Goal: Task Accomplishment & Management: Manage account settings

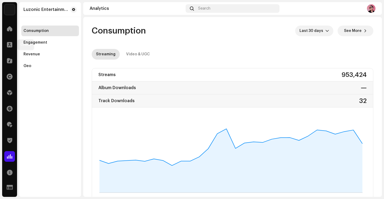
scroll to position [482, 0]
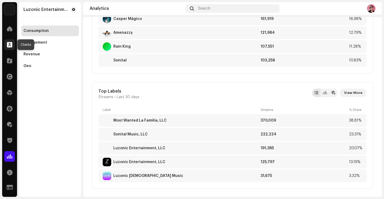
click at [9, 44] on span at bounding box center [9, 45] width 5 height 4
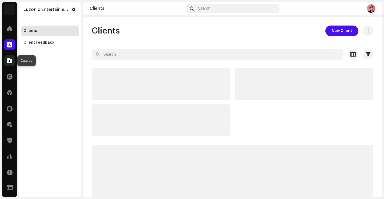
click at [9, 57] on div at bounding box center [9, 60] width 11 height 11
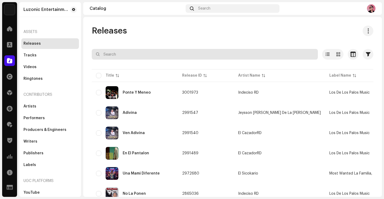
click at [119, 56] on input "text" at bounding box center [205, 54] width 226 height 11
type input "NO LA PRESUMAS"
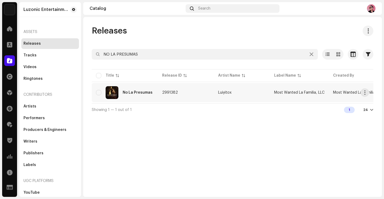
click at [167, 96] on td "2991382" at bounding box center [186, 92] width 56 height 19
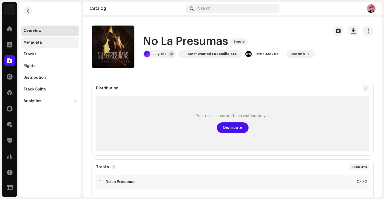
click at [32, 46] on div "Metadata" at bounding box center [50, 42] width 58 height 11
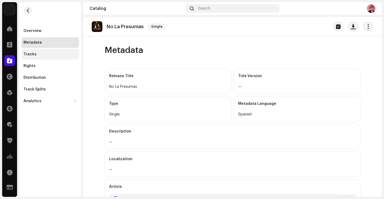
click at [31, 55] on div "Tracks" at bounding box center [29, 54] width 13 height 4
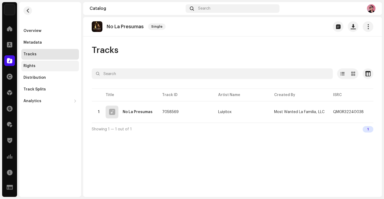
click at [33, 63] on div "Rights" at bounding box center [50, 66] width 58 height 11
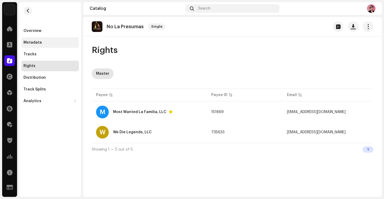
click at [37, 47] on div "Metadata" at bounding box center [50, 42] width 58 height 11
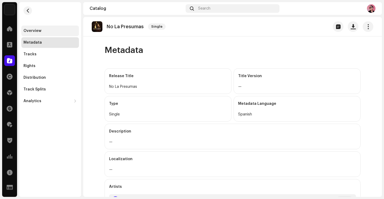
click at [36, 32] on div "Overview" at bounding box center [32, 31] width 18 height 4
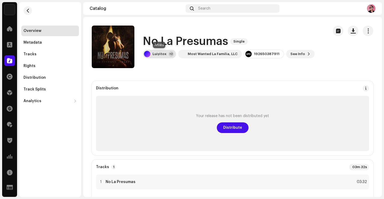
click at [159, 56] on div "Luiyitox +2" at bounding box center [159, 54] width 33 height 9
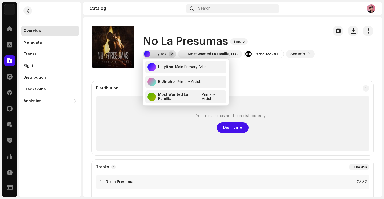
click at [159, 56] on div "Luiyitox +2" at bounding box center [159, 54] width 33 height 9
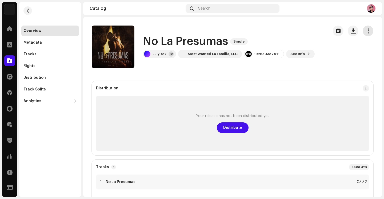
click at [363, 33] on button "button" at bounding box center [368, 31] width 11 height 11
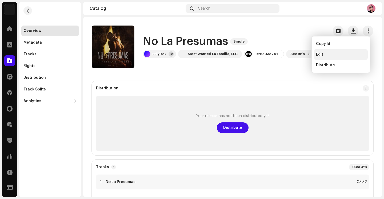
click at [324, 51] on div "Edit" at bounding box center [341, 54] width 54 height 11
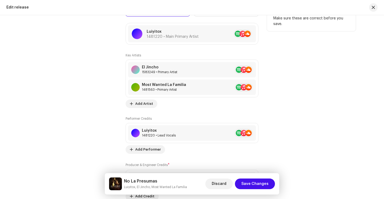
scroll to position [602, 0]
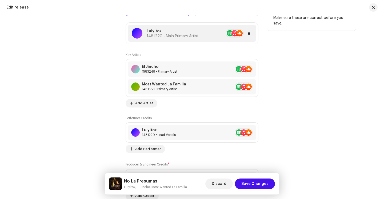
click at [199, 34] on div at bounding box center [226, 33] width 54 height 9
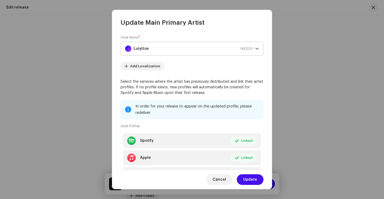
click at [173, 49] on div "Luiyitox 1481220" at bounding box center [189, 48] width 128 height 13
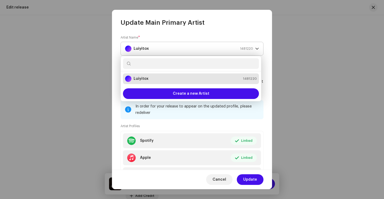
type input "L"
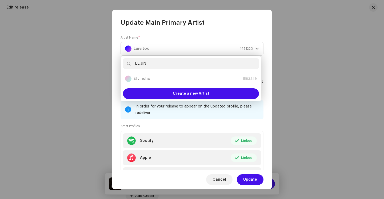
type input "EL JIN"
click at [155, 79] on div "El Jincho 1583249" at bounding box center [191, 79] width 132 height 6
click at [151, 79] on div "El Jincho 1583249" at bounding box center [191, 79] width 132 height 6
click at [145, 79] on div "El Jincho 1583249" at bounding box center [191, 79] width 132 height 6
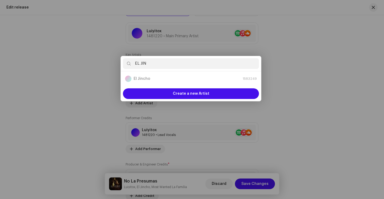
click at [302, 68] on div "Update Main Primary Artist Artist Name * [PERSON_NAME] 1481220 Add Localization…" at bounding box center [192, 99] width 384 height 199
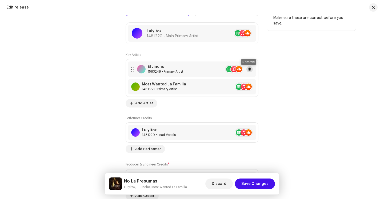
click at [248, 71] on span at bounding box center [249, 69] width 3 height 4
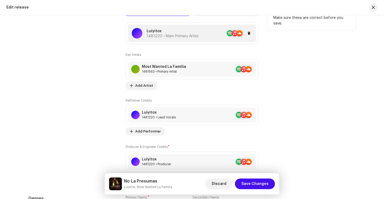
click at [188, 35] on div "Luiyitox 1481220 • Main Primary Artist" at bounding box center [173, 34] width 52 height 10
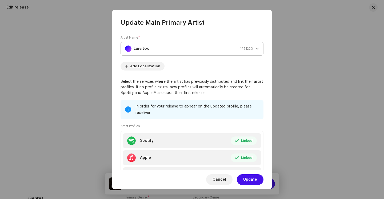
click at [157, 49] on div "Luiyitox 1481220" at bounding box center [189, 48] width 128 height 13
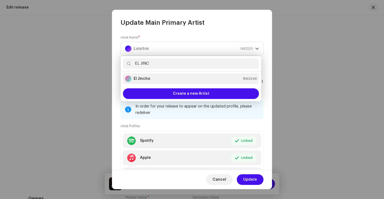
type input "EL JINC"
click at [146, 76] on div "El Jincho" at bounding box center [137, 79] width 25 height 6
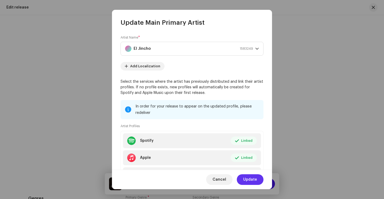
click at [253, 181] on span "Update" at bounding box center [250, 180] width 14 height 11
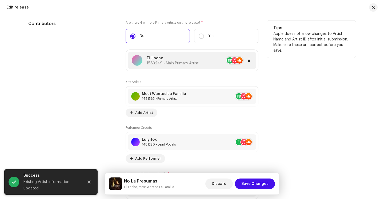
scroll to position [574, 0]
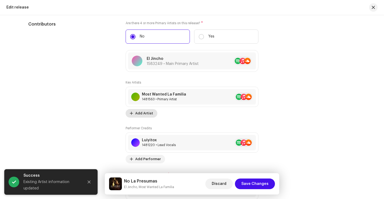
click at [143, 113] on span "Add Artist" at bounding box center [144, 113] width 18 height 11
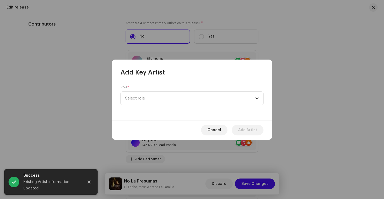
click at [150, 103] on span "Select role" at bounding box center [190, 98] width 130 height 13
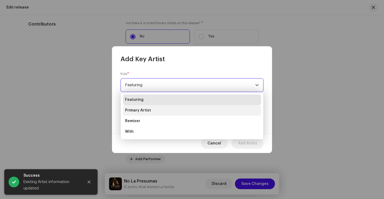
click at [149, 107] on li "Primary Artist" at bounding box center [192, 110] width 138 height 11
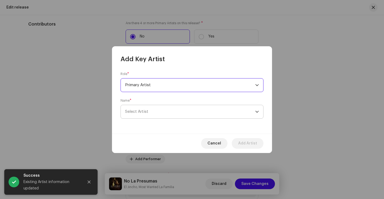
click at [149, 110] on span "Select Artist" at bounding box center [190, 111] width 130 height 13
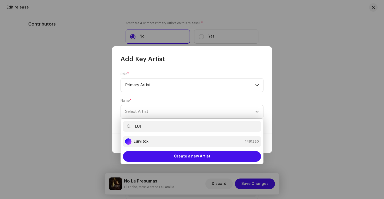
type input "LUI"
click at [151, 144] on div "Luiyitox 1481220" at bounding box center [192, 142] width 134 height 6
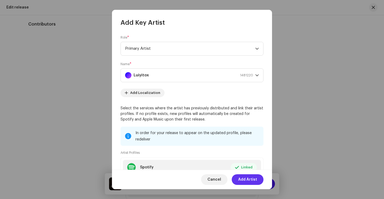
click at [247, 179] on span "Add Artist" at bounding box center [247, 180] width 19 height 11
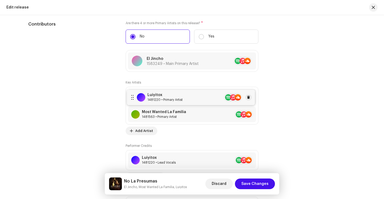
drag, startPoint x: 129, startPoint y: 114, endPoint x: 128, endPoint y: 96, distance: 17.9
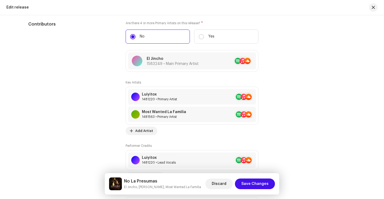
click at [111, 111] on div "Contributors" at bounding box center [72, 124] width 89 height 207
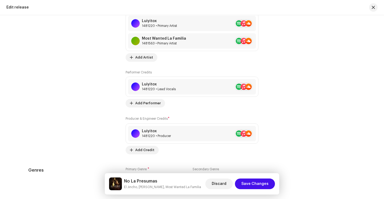
scroll to position [649, 0]
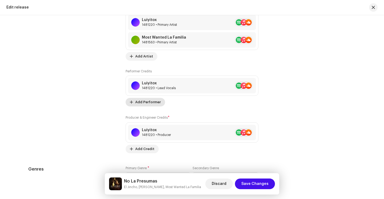
click at [148, 103] on span "Add Performer" at bounding box center [148, 102] width 26 height 11
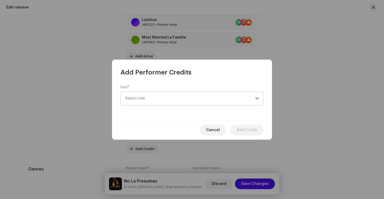
click at [158, 100] on span "Select role" at bounding box center [190, 98] width 130 height 13
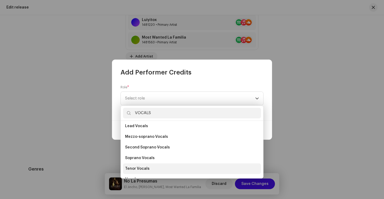
scroll to position [96, 0]
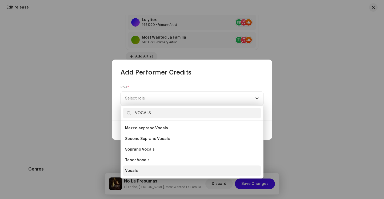
type input "VOCALS"
drag, startPoint x: 147, startPoint y: 169, endPoint x: 150, endPoint y: 163, distance: 5.5
click at [147, 169] on li "Vocals" at bounding box center [192, 171] width 138 height 11
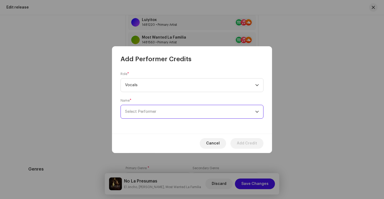
click at [147, 112] on span "Select Performer" at bounding box center [140, 112] width 31 height 4
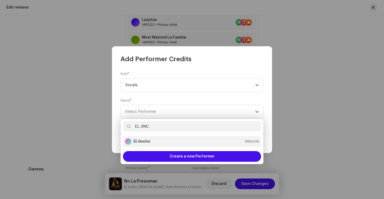
type input "EL JINC"
click at [149, 138] on li "El Jincho 1583249" at bounding box center [192, 142] width 138 height 11
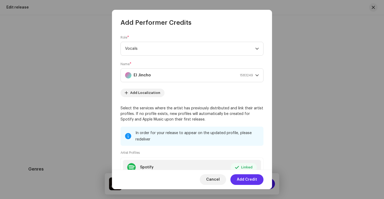
click at [244, 180] on span "Add Credit" at bounding box center [247, 180] width 20 height 11
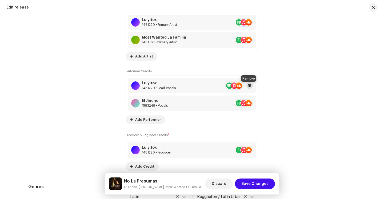
click at [250, 86] on button at bounding box center [249, 86] width 6 height 6
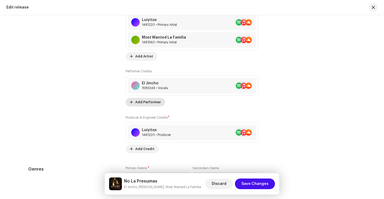
click at [154, 102] on span "Add Performer" at bounding box center [148, 102] width 26 height 11
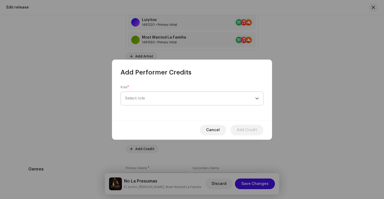
click at [153, 101] on span "Select role" at bounding box center [190, 98] width 130 height 13
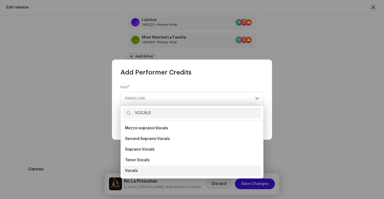
type input "VOCALS"
click at [143, 172] on li "Vocals" at bounding box center [192, 171] width 138 height 11
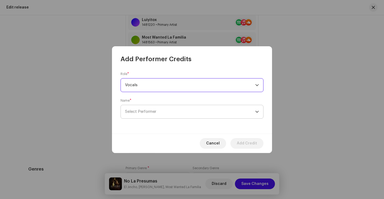
click at [148, 111] on span "Select Performer" at bounding box center [140, 112] width 31 height 4
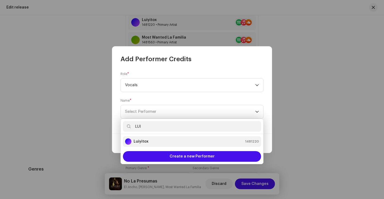
type input "LUI"
click at [154, 142] on div "Luiyitox 1481220" at bounding box center [192, 142] width 134 height 6
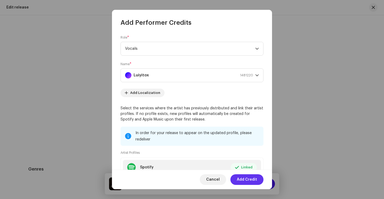
click at [246, 177] on span "Add Credit" at bounding box center [247, 180] width 20 height 11
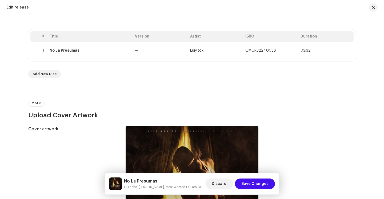
scroll to position [98, 0]
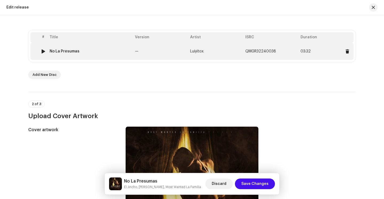
click at [144, 50] on td "—" at bounding box center [160, 51] width 55 height 17
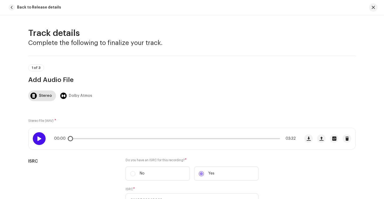
click at [41, 138] on div at bounding box center [39, 139] width 13 height 13
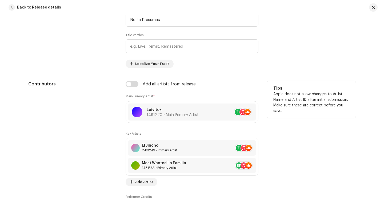
scroll to position [303, 0]
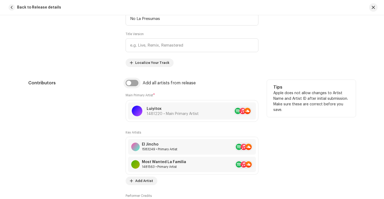
click at [134, 85] on input "checkbox" at bounding box center [132, 83] width 13 height 6
checkbox input "true"
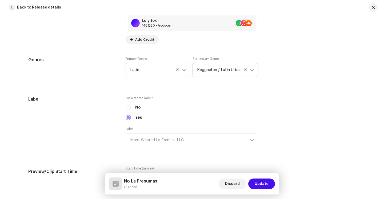
scroll to position [567, 0]
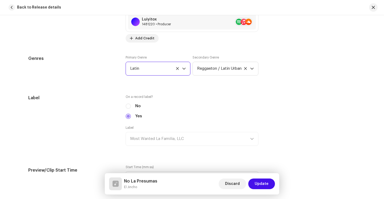
click at [173, 70] on span "Latin" at bounding box center [156, 68] width 52 height 13
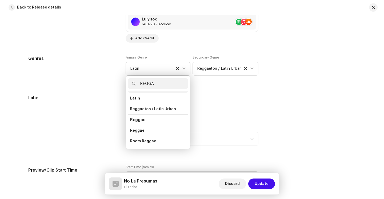
scroll to position [13, 0]
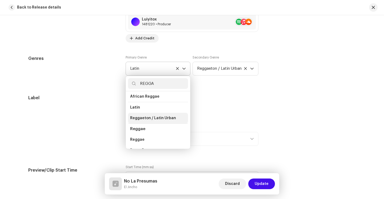
type input "REGGA"
click at [159, 116] on li "Reggaeton / Latin Urban" at bounding box center [158, 118] width 60 height 11
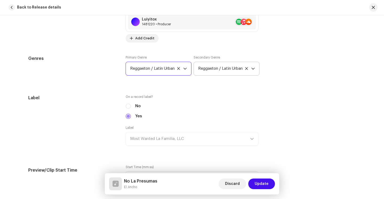
click at [248, 70] on icon at bounding box center [246, 68] width 3 height 3
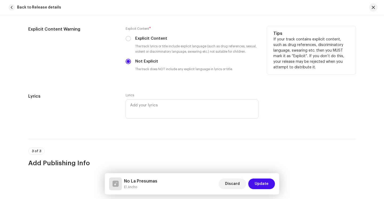
scroll to position [1063, 0]
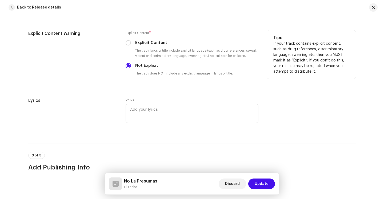
click at [135, 43] on label "Explicit Content" at bounding box center [151, 43] width 32 height 6
click at [131, 43] on input "Explicit Content" at bounding box center [128, 42] width 5 height 5
radio input "true"
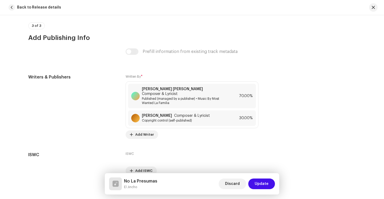
scroll to position [1195, 0]
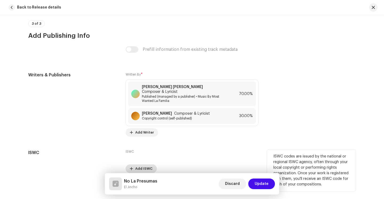
click at [150, 165] on span "Add ISWC" at bounding box center [143, 169] width 17 height 11
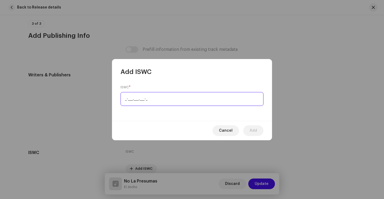
paste input "T-326.738.452-7"
type input "T-326.738.452-7"
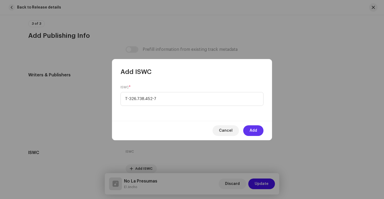
click at [249, 128] on button "Add" at bounding box center [253, 131] width 20 height 11
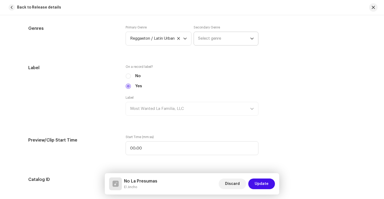
scroll to position [584, 0]
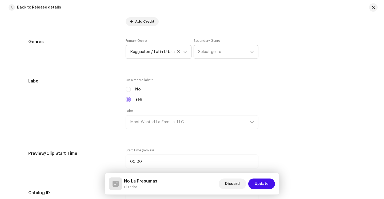
click at [179, 52] on icon at bounding box center [178, 51] width 3 height 3
click at [164, 53] on span "Select genre" at bounding box center [156, 51] width 53 height 13
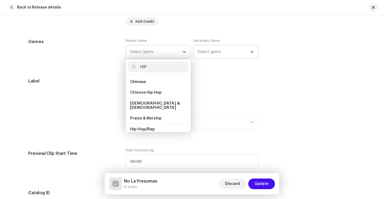
type input "HIP"
click at [152, 124] on li "Hip Hop/Rap" at bounding box center [158, 129] width 61 height 11
click at [151, 127] on span "Hip Hop/Rap" at bounding box center [142, 129] width 25 height 4
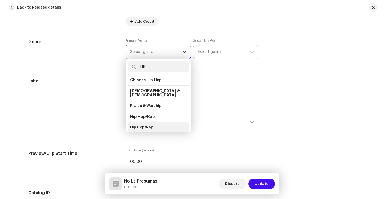
scroll to position [16, 0]
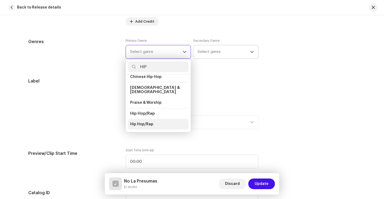
click at [150, 124] on li "Hip Hop/Rap" at bounding box center [158, 124] width 61 height 11
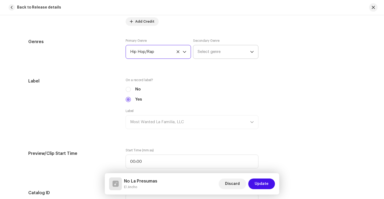
click at [208, 58] on span "Select genre" at bounding box center [224, 51] width 53 height 13
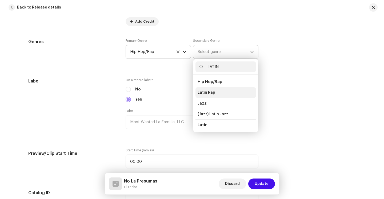
type input "LATIN"
click at [212, 93] on span "Latin Rap" at bounding box center [207, 92] width 18 height 5
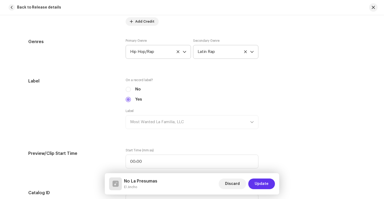
click at [257, 184] on span "Update" at bounding box center [262, 184] width 14 height 11
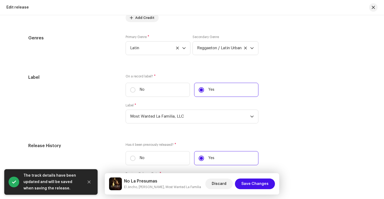
scroll to position [800, 0]
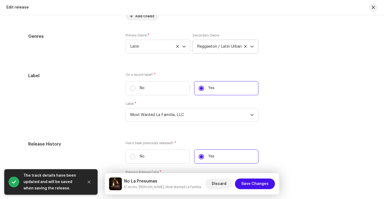
drag, startPoint x: 245, startPoint y: 48, endPoint x: 234, endPoint y: 50, distance: 11.4
click at [245, 47] on icon at bounding box center [245, 46] width 3 height 3
click at [157, 51] on span "Latin" at bounding box center [156, 46] width 53 height 13
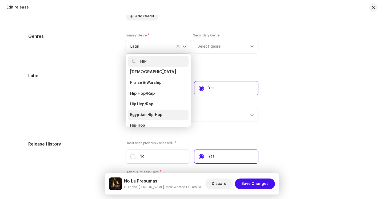
scroll to position [34, 0]
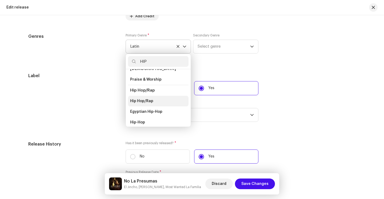
type input "HIP"
click at [151, 100] on span "Hip Hop/Rap" at bounding box center [141, 101] width 23 height 5
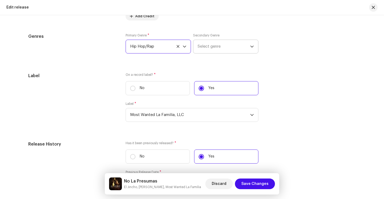
click at [214, 43] on span "Select genre" at bounding box center [224, 46] width 53 height 13
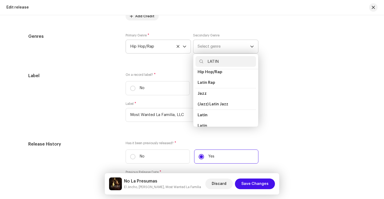
scroll to position [0, 0]
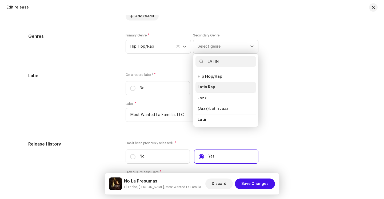
type input "LATIN"
click at [217, 88] on li "Latin Rap" at bounding box center [225, 87] width 61 height 11
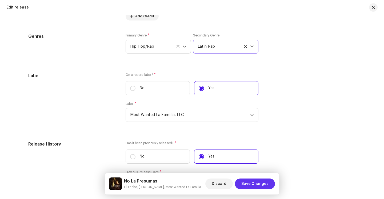
click at [251, 184] on span "Save Changes" at bounding box center [254, 184] width 27 height 11
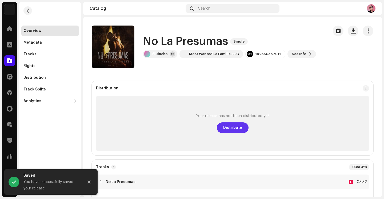
click at [237, 127] on span "Distribute" at bounding box center [232, 128] width 19 height 11
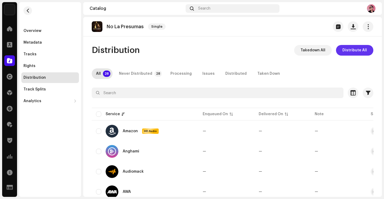
click at [350, 53] on span "Distribute All" at bounding box center [354, 50] width 25 height 11
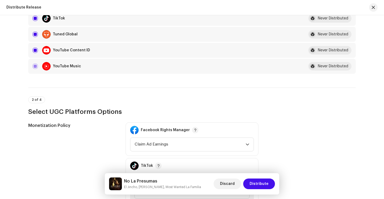
scroll to position [480, 0]
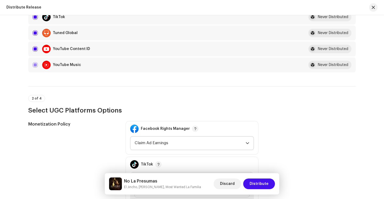
click at [159, 140] on span "Claim Ad Earnings" at bounding box center [190, 143] width 111 height 13
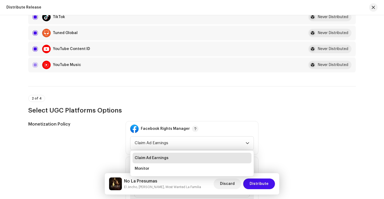
click at [94, 138] on div "Monetization Policy" at bounding box center [72, 181] width 89 height 121
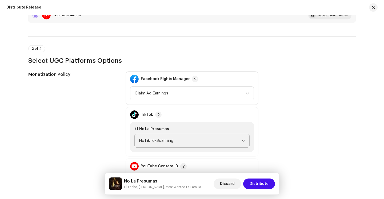
scroll to position [532, 0]
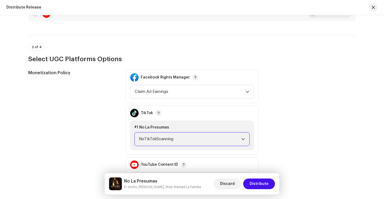
click at [158, 134] on span "NoTikTokScanning" at bounding box center [190, 139] width 102 height 13
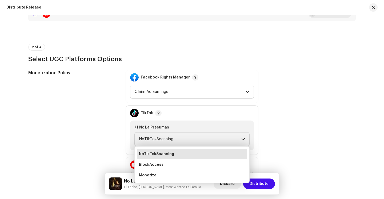
drag, startPoint x: 143, startPoint y: 174, endPoint x: 117, endPoint y: 147, distance: 37.2
click at [143, 174] on span "Monetize" at bounding box center [148, 175] width 18 height 5
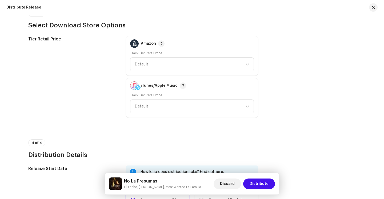
scroll to position [738, 0]
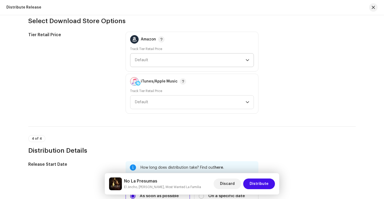
click at [153, 58] on span "Default" at bounding box center [190, 60] width 111 height 13
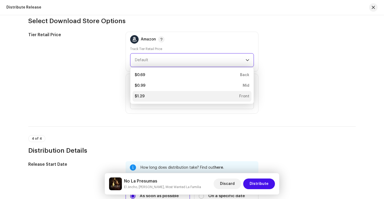
click at [147, 95] on div "$1.29 Front" at bounding box center [192, 96] width 115 height 5
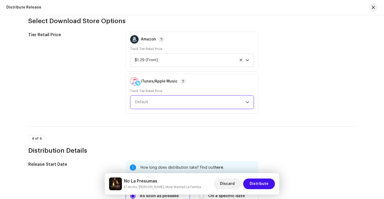
click at [147, 100] on span "Default" at bounding box center [190, 102] width 111 height 13
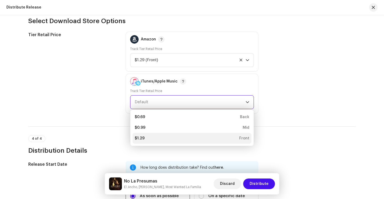
click at [143, 139] on div "$1.29 Front" at bounding box center [192, 138] width 115 height 5
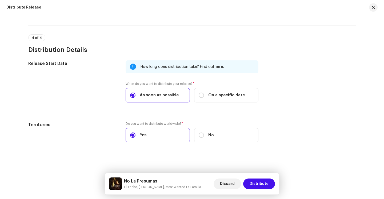
scroll to position [841, 0]
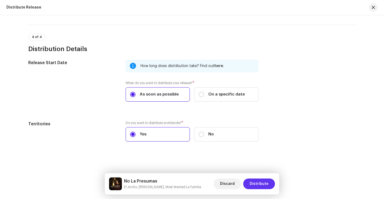
click at [257, 183] on span "Distribute" at bounding box center [259, 184] width 19 height 11
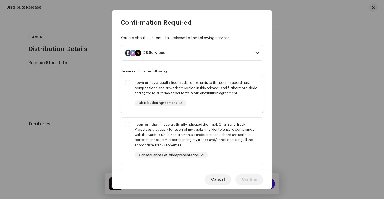
drag, startPoint x: 141, startPoint y: 85, endPoint x: 137, endPoint y: 105, distance: 20.2
click at [141, 85] on div "I own or have legally licensed all copyrights to the sound recordings, composit…" at bounding box center [197, 88] width 124 height 16
checkbox input "true"
drag, startPoint x: 136, startPoint y: 120, endPoint x: 137, endPoint y: 124, distance: 4.5
click at [136, 122] on div "I confirm that I have truthfully indicated the Track Origin and Track Propertie…" at bounding box center [192, 140] width 142 height 45
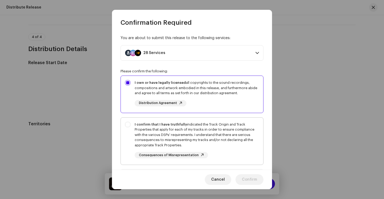
checkbox input "true"
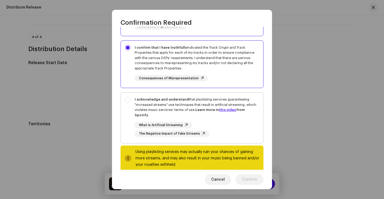
scroll to position [87, 0]
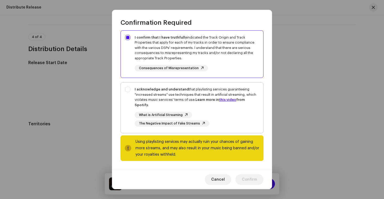
click at [134, 93] on div "I acknowledge and understand that playlisting services guaranteeing "increased …" at bounding box center [192, 107] width 142 height 49
checkbox input "true"
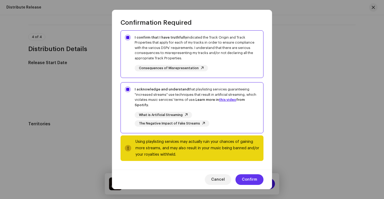
click at [253, 180] on span "Confirm" at bounding box center [249, 180] width 15 height 11
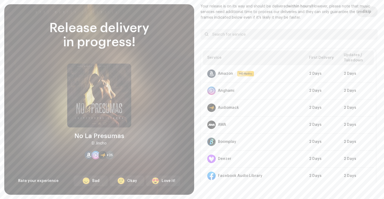
click at [363, 12] on span "Skip" at bounding box center [367, 11] width 8 height 11
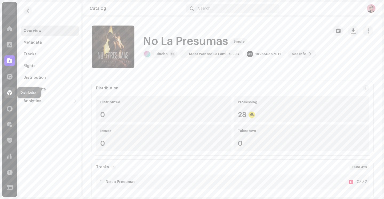
click at [10, 94] on span at bounding box center [9, 93] width 5 height 4
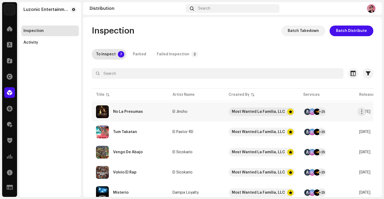
click at [145, 112] on div "No La Presumas" at bounding box center [130, 112] width 68 height 13
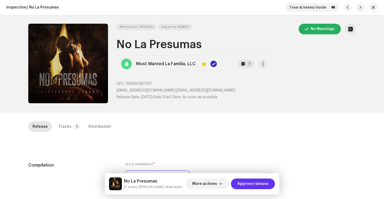
click at [252, 183] on span "Approve release" at bounding box center [252, 184] width 31 height 11
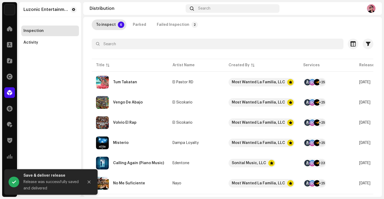
scroll to position [42, 0]
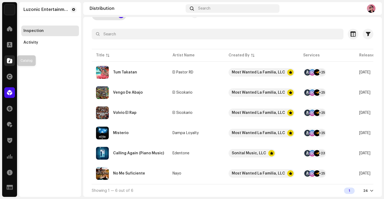
click at [9, 62] on span at bounding box center [9, 61] width 5 height 4
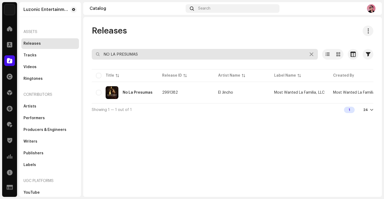
click at [146, 52] on input "NO LA PRESUMAS" at bounding box center [205, 54] width 226 height 11
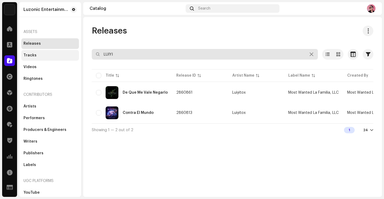
type input "LUIYI"
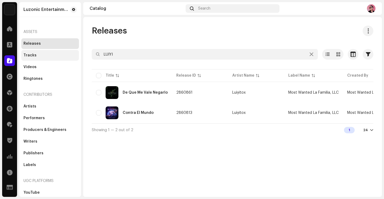
click at [49, 57] on div "Tracks" at bounding box center [49, 55] width 53 height 4
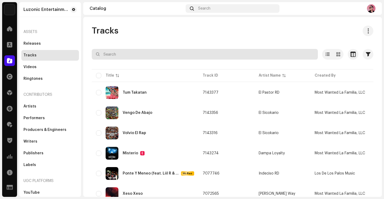
click at [141, 55] on input "text" at bounding box center [205, 54] width 226 height 11
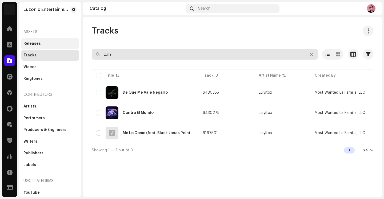
type input "LUIY"
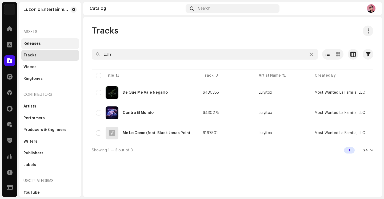
click at [33, 44] on div "Releases" at bounding box center [31, 44] width 17 height 4
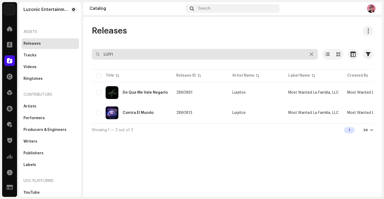
click at [120, 57] on input "LUIYI" at bounding box center [205, 54] width 226 height 11
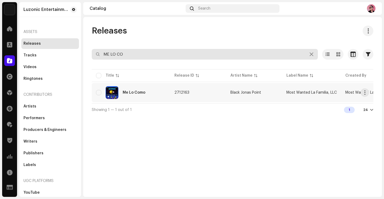
type input "ME LO CO"
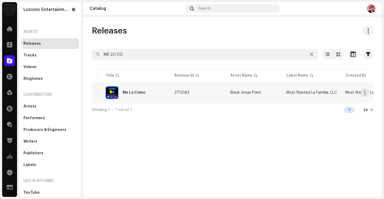
click at [140, 96] on div "Me Lo Como" at bounding box center [131, 92] width 70 height 13
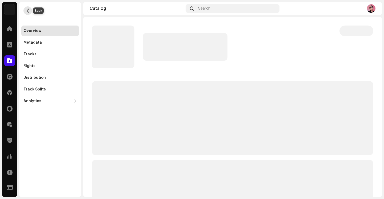
click at [28, 11] on span "button" at bounding box center [28, 11] width 4 height 4
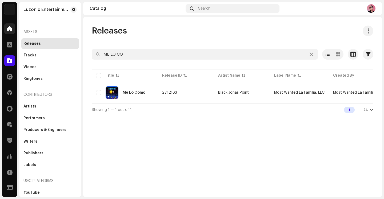
click at [11, 32] on div at bounding box center [9, 28] width 11 height 11
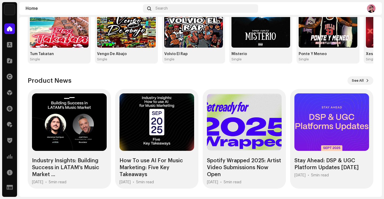
scroll to position [105, 0]
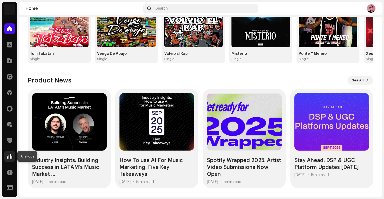
click at [10, 157] on span at bounding box center [9, 157] width 5 height 4
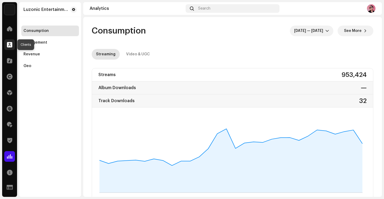
click at [7, 47] on div at bounding box center [9, 44] width 11 height 11
